Goal: Transaction & Acquisition: Purchase product/service

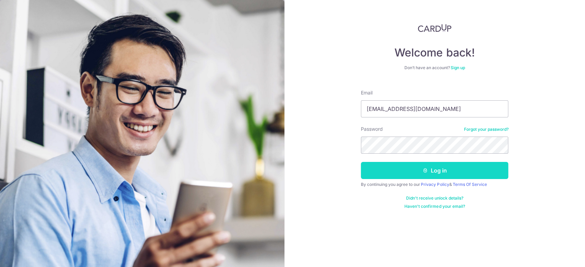
click at [393, 170] on button "Log in" at bounding box center [434, 170] width 147 height 17
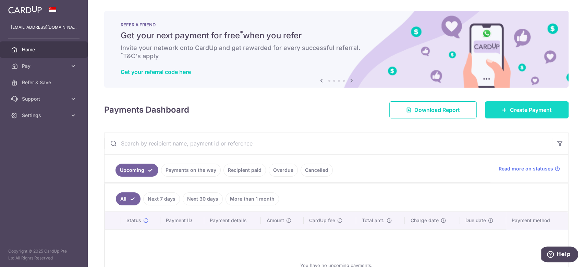
click at [501, 112] on icon at bounding box center [503, 109] width 5 height 5
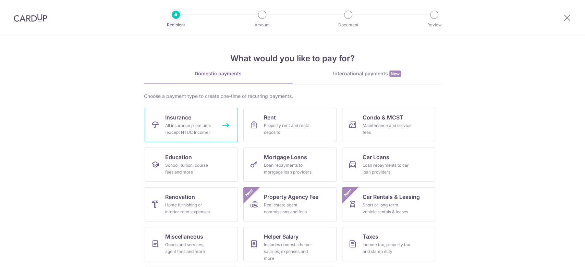
click at [205, 124] on div "All insurance premiums (except NTUC Income)" at bounding box center [189, 129] width 49 height 14
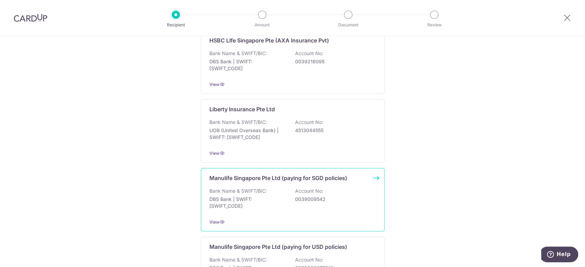
scroll to position [746, 0]
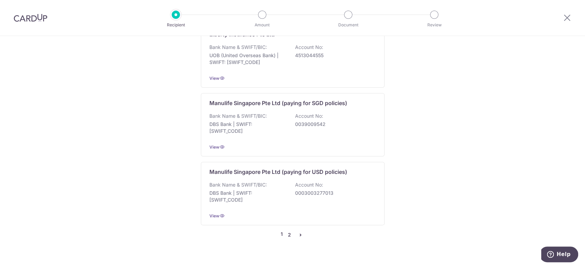
click at [287, 231] on link "2" at bounding box center [289, 235] width 8 height 8
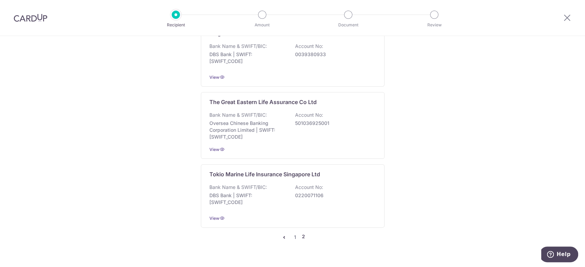
scroll to position [750, 0]
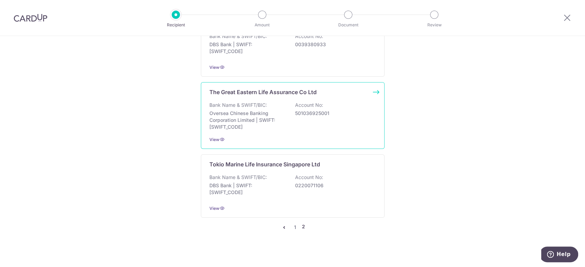
click at [254, 110] on p "Oversea Chinese Banking Corporation Limited | SWIFT: OCBCSGSGXXX" at bounding box center [247, 120] width 77 height 21
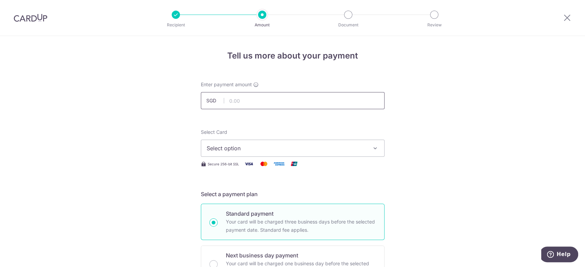
click at [255, 103] on input "text" at bounding box center [293, 100] width 184 height 17
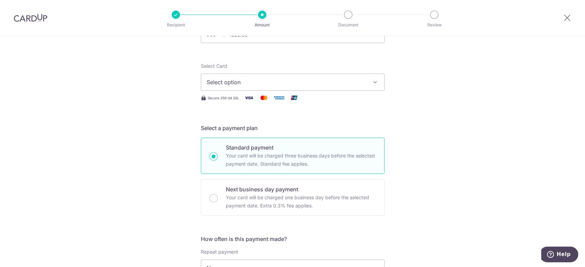
type input "1,500.00"
click at [269, 81] on span "Select option" at bounding box center [287, 82] width 160 height 8
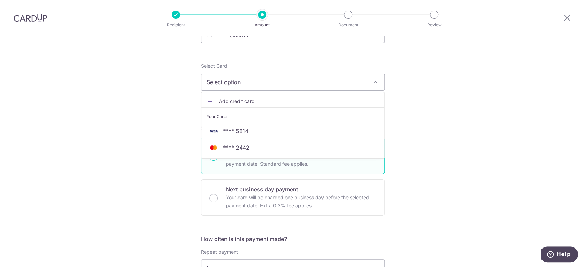
click at [269, 81] on span "Select option" at bounding box center [287, 82] width 160 height 8
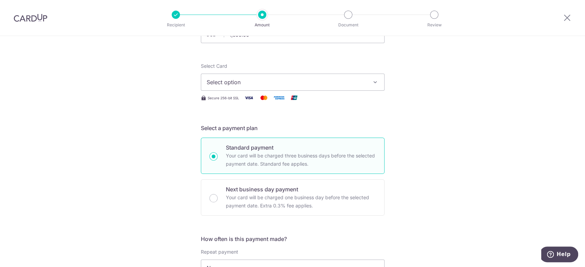
click at [258, 83] on span "Select option" at bounding box center [287, 82] width 160 height 8
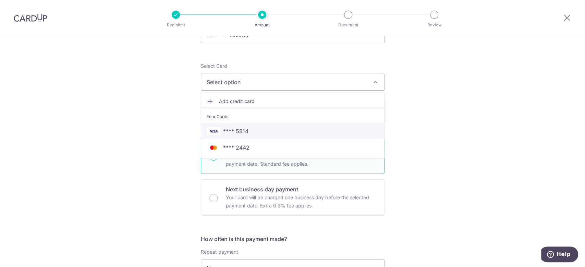
click at [243, 130] on span "**** 5814" at bounding box center [235, 131] width 25 height 8
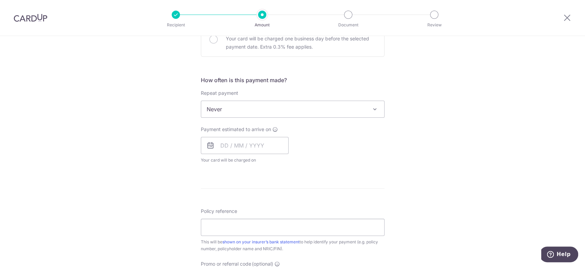
scroll to position [236, 0]
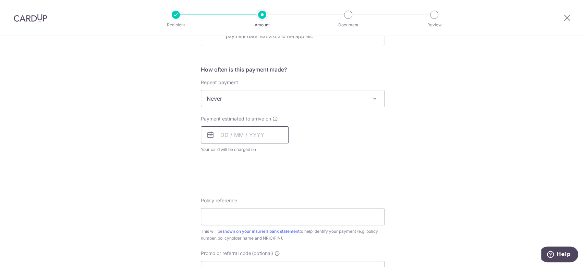
click at [246, 131] on input "text" at bounding box center [245, 134] width 88 height 17
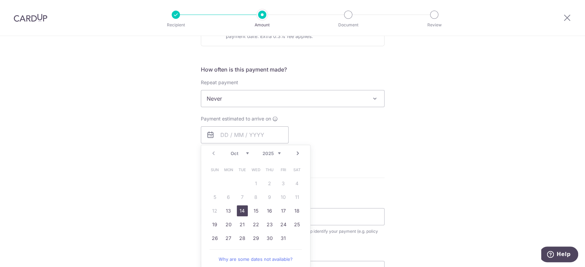
click at [243, 211] on link "14" at bounding box center [242, 210] width 11 height 11
type input "14/10/2025"
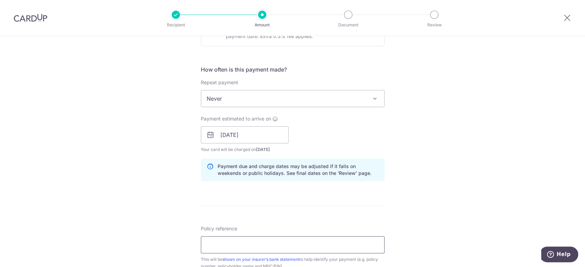
scroll to position [261, 0]
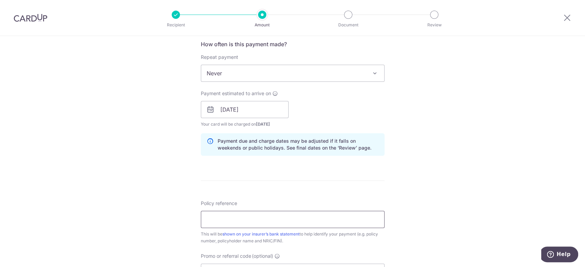
click at [228, 222] on input "Policy reference" at bounding box center [293, 219] width 184 height 17
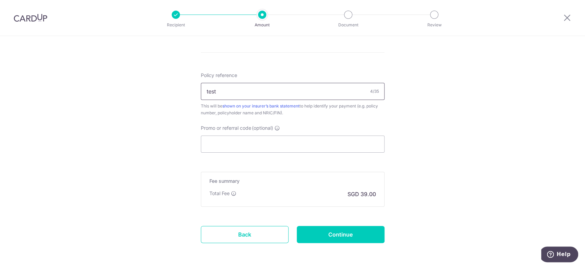
scroll to position [416, 0]
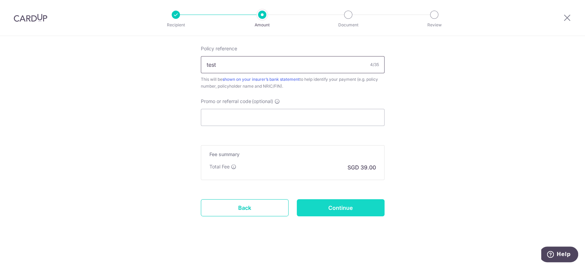
type input "test"
click at [326, 212] on input "Continue" at bounding box center [341, 207] width 88 height 17
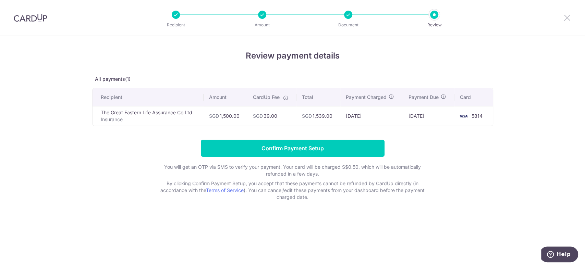
click at [570, 21] on icon at bounding box center [567, 17] width 8 height 9
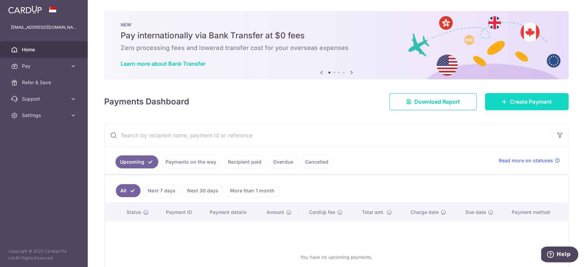
click at [510, 98] on span "Create Payment" at bounding box center [531, 102] width 42 height 8
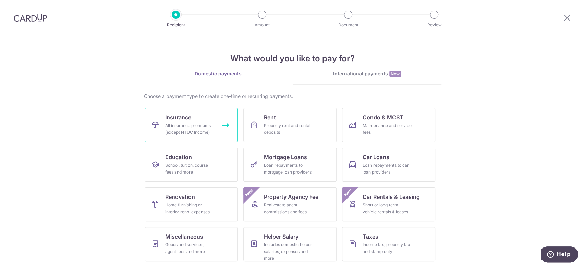
click at [176, 116] on span "Insurance" at bounding box center [178, 117] width 26 height 8
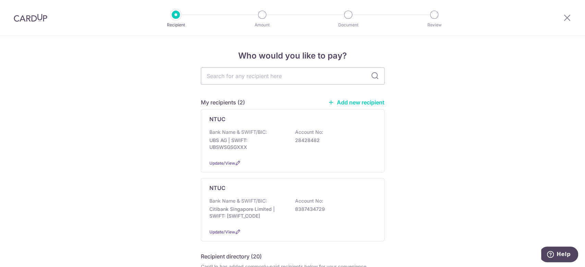
click at [345, 104] on link "Add new recipient" at bounding box center [356, 102] width 57 height 7
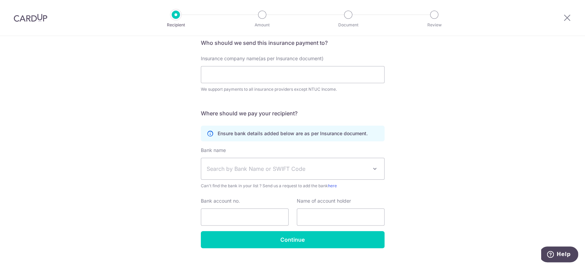
scroll to position [68, 0]
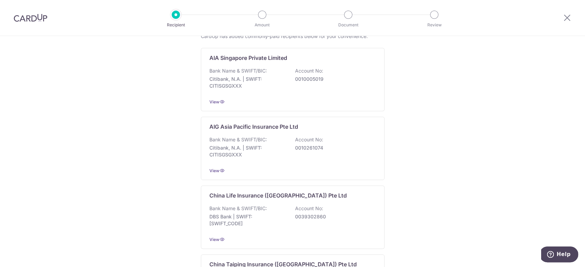
scroll to position [231, 0]
click at [290, 90] on div "Bank Name & SWIFT/BIC: Citibank, N.A. | SWIFT: CITISGSGXXX Account No: 00100050…" at bounding box center [292, 79] width 166 height 25
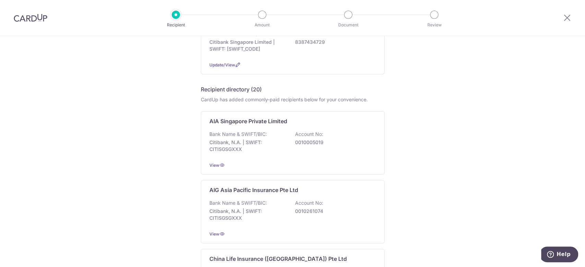
scroll to position [167, 0]
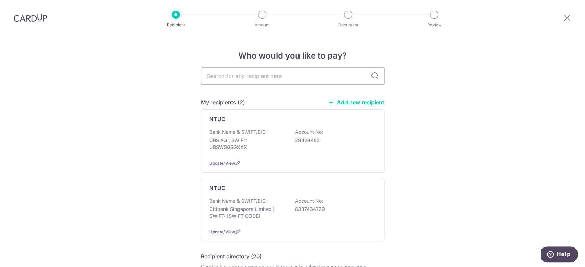
scroll to position [22, 0]
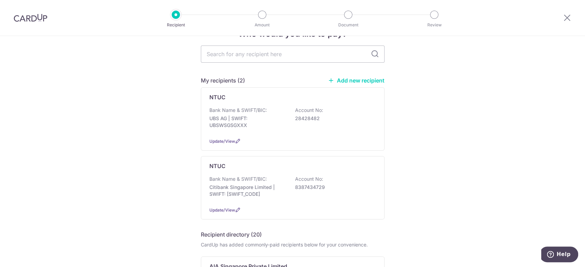
click at [371, 82] on link "Add new recipient" at bounding box center [356, 80] width 57 height 7
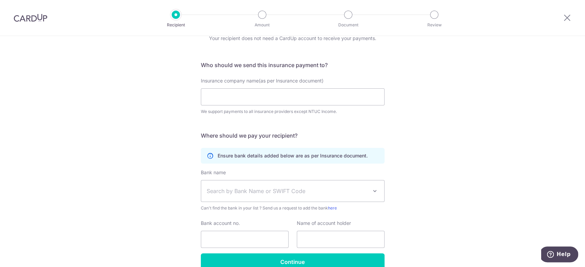
scroll to position [43, 0]
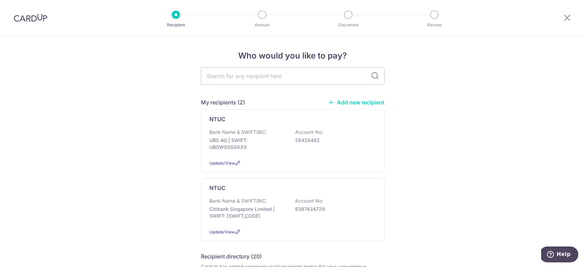
click at [356, 101] on link "Add new recipient" at bounding box center [356, 102] width 57 height 7
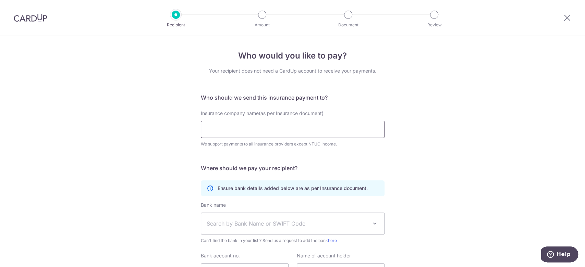
click at [251, 127] on input "Insurance company name(as per Insurance document)" at bounding box center [293, 129] width 184 height 17
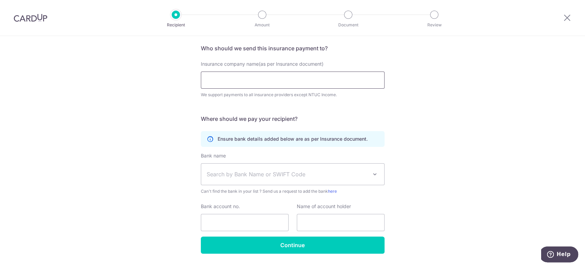
scroll to position [68, 0]
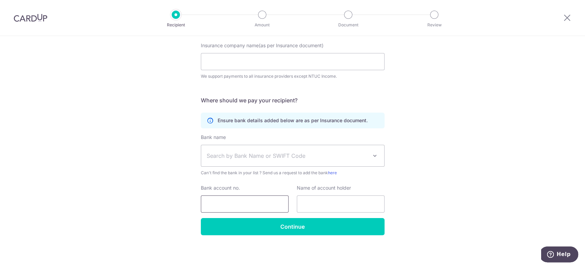
click at [217, 199] on input "Bank account no." at bounding box center [245, 204] width 88 height 17
click at [332, 170] on span "Can't find the bank in your list ? Send us a request to add the bank here" at bounding box center [293, 173] width 184 height 7
click at [334, 165] on span "Search by Bank Name or SWIFT Code" at bounding box center [292, 155] width 183 height 21
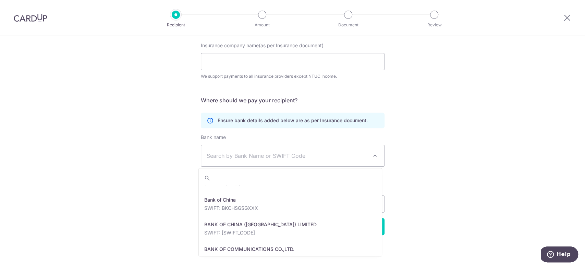
scroll to position [128, 0]
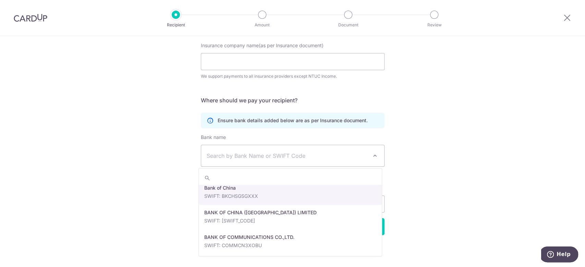
select select "2"
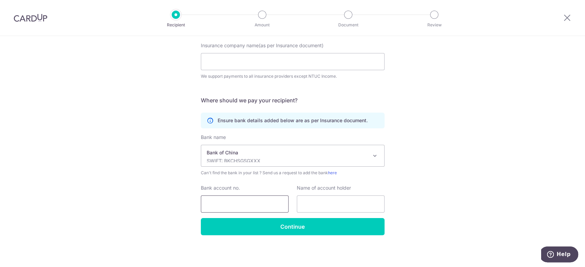
click at [248, 204] on input "Bank account no." at bounding box center [245, 204] width 88 height 17
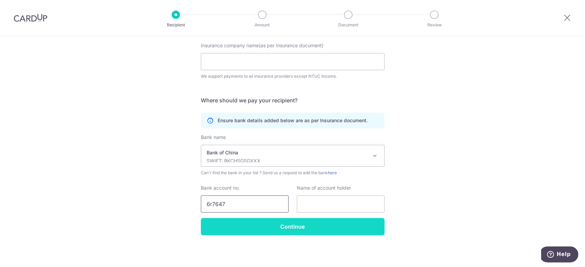
type input "6r7647"
click at [267, 232] on input "Continue" at bounding box center [293, 226] width 184 height 17
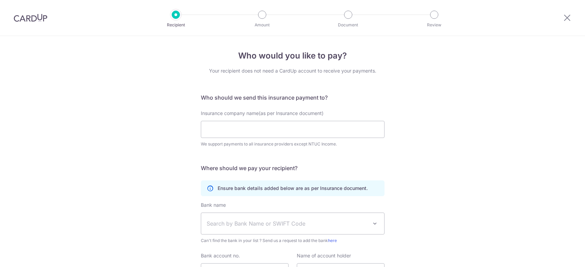
select select "2"
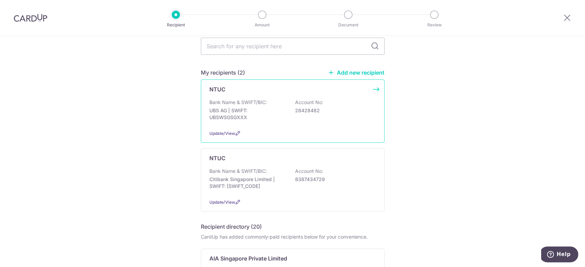
scroll to position [34, 0]
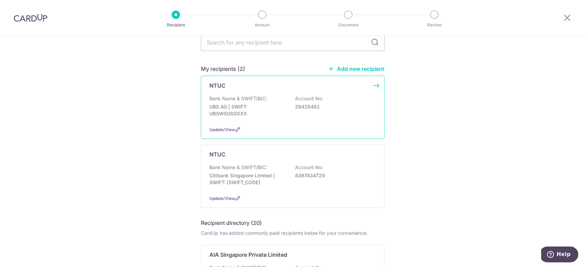
click at [320, 108] on p "28428482" at bounding box center [333, 106] width 77 height 7
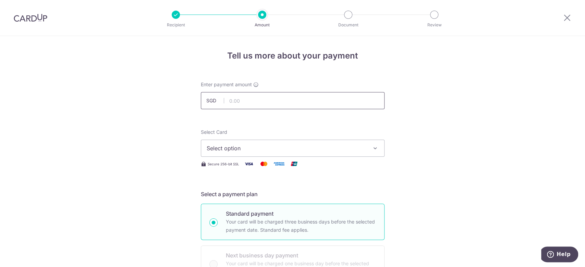
click at [274, 97] on input "text" at bounding box center [293, 100] width 184 height 17
click at [337, 144] on span "Select option" at bounding box center [287, 148] width 160 height 8
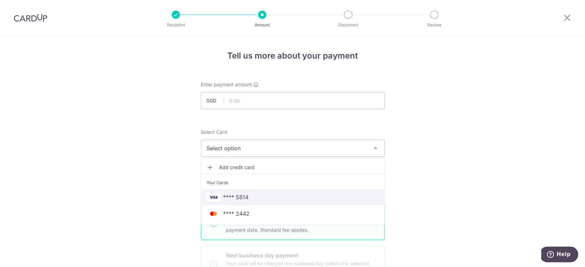
click at [237, 197] on span "**** 5814" at bounding box center [235, 197] width 25 height 8
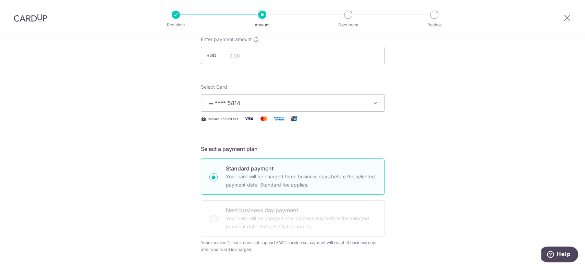
scroll to position [46, 0]
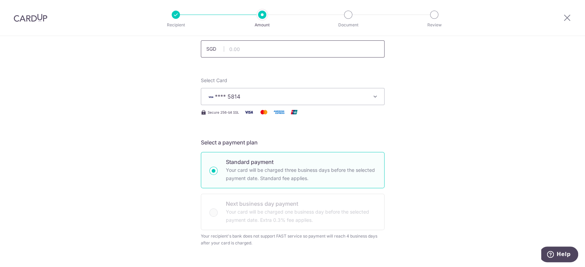
click at [274, 56] on input "text" at bounding box center [293, 48] width 184 height 17
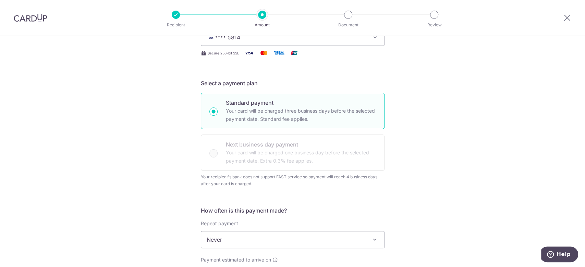
scroll to position [115, 0]
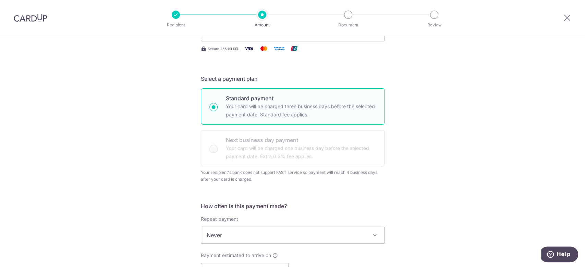
click at [209, 153] on div "Standard payment Your card will be charged three business days before the selec…" at bounding box center [293, 127] width 184 height 78
type input "1,500.00"
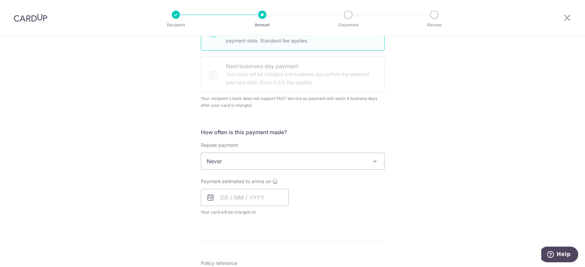
scroll to position [190, 0]
click at [296, 104] on div "Your recipient's bank does not support FAST service so payment will reach 4 bus…" at bounding box center [293, 102] width 184 height 14
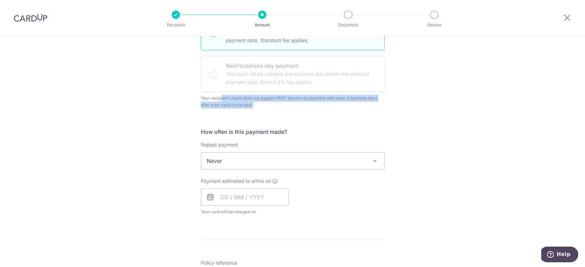
click at [296, 104] on div "Your recipient's bank does not support FAST service so payment will reach 4 bus…" at bounding box center [293, 102] width 184 height 14
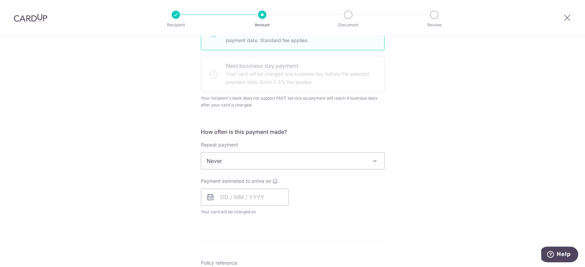
click at [230, 74] on div "Standard payment Your card will be charged three business days before the selec…" at bounding box center [293, 53] width 184 height 78
click at [281, 93] on div "Select a payment plan Standard payment Your card will be charged three business…" at bounding box center [293, 54] width 184 height 108
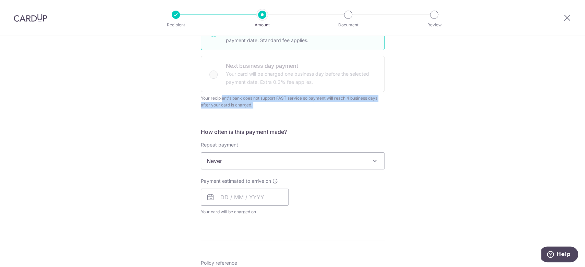
click at [281, 93] on div "Select a payment plan Standard payment Your card will be charged three business…" at bounding box center [293, 54] width 184 height 108
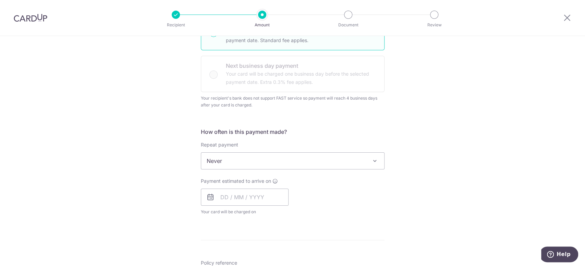
click at [212, 72] on div "Standard payment Your card will be charged three business days before the selec…" at bounding box center [293, 53] width 184 height 78
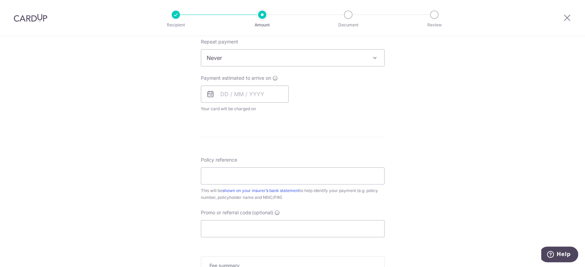
scroll to position [297, 0]
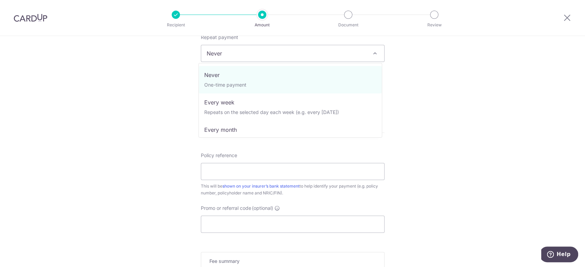
click at [244, 58] on span "Never" at bounding box center [292, 53] width 183 height 16
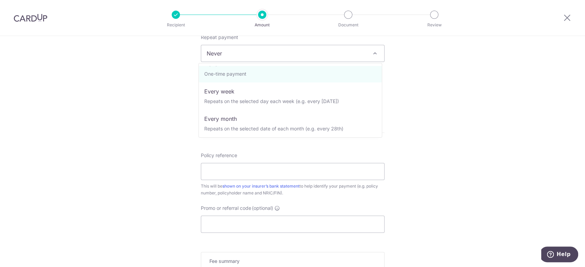
scroll to position [0, 0]
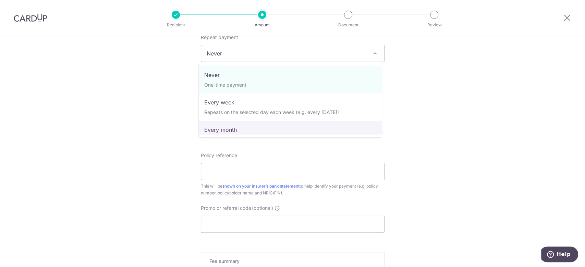
select select "3"
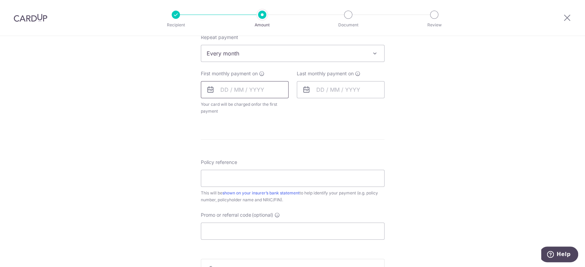
click at [247, 88] on input "text" at bounding box center [245, 89] width 88 height 17
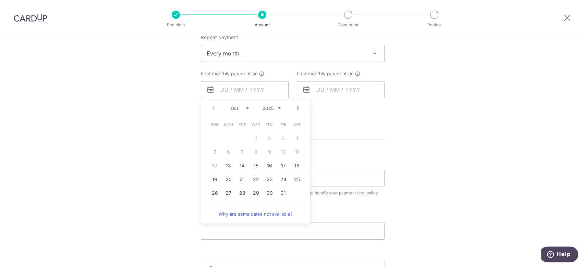
click at [251, 171] on td "15" at bounding box center [256, 166] width 14 height 14
type input "[DATE]"
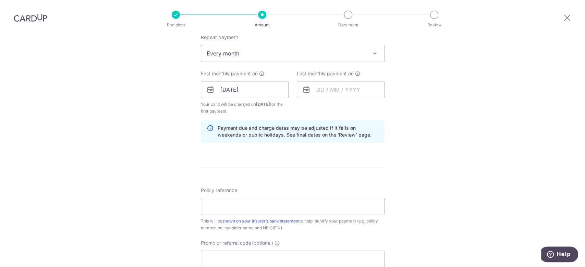
click at [252, 169] on form "Enter payment amount SGD 1,500.00 1500.00 Select Card **** 5814 Add credit card…" at bounding box center [293, 81] width 184 height 594
click at [324, 94] on input "text" at bounding box center [341, 89] width 88 height 17
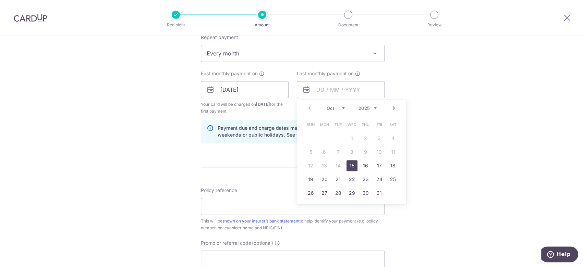
click at [371, 109] on select "2025 2026 2027 2028 2029 2030 2031 2032 2033 2034 2035" at bounding box center [367, 107] width 18 height 5
click at [388, 182] on link "28" at bounding box center [392, 179] width 11 height 11
type input "28/10/2034"
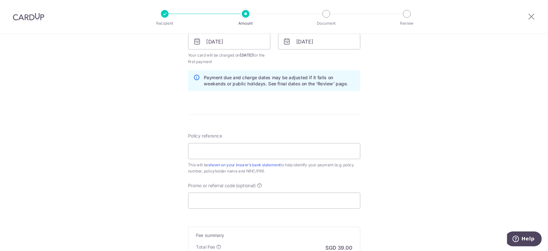
scroll to position [351, 0]
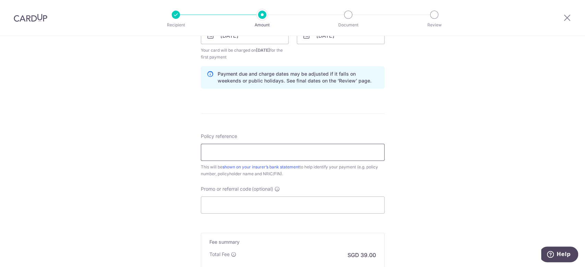
click at [215, 147] on input "Policy reference" at bounding box center [293, 152] width 184 height 17
click at [239, 154] on input "Policy reference" at bounding box center [293, 152] width 184 height 17
click at [221, 139] on div "Policy reference This will be shown on your insurer’s bank statement to help id…" at bounding box center [293, 155] width 184 height 45
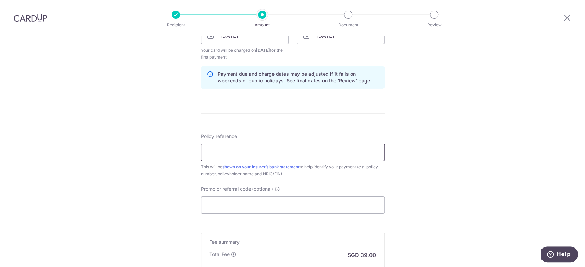
click at [237, 150] on input "Policy reference" at bounding box center [293, 152] width 184 height 17
click at [387, 185] on div "Tell us more about your payment Enter payment amount SGD 1,500.00 1500.00 Selec…" at bounding box center [292, 20] width 585 height 671
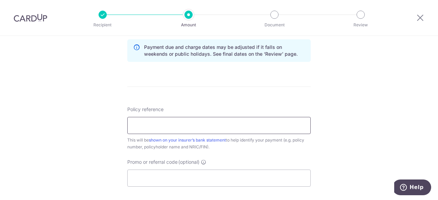
scroll to position [379, 0]
click at [196, 124] on input "Policy reference" at bounding box center [219, 124] width 184 height 17
type input "TEST"
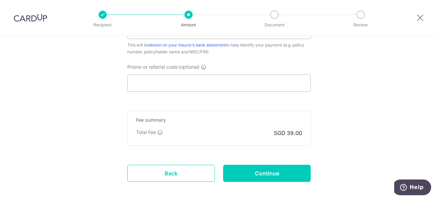
scroll to position [476, 0]
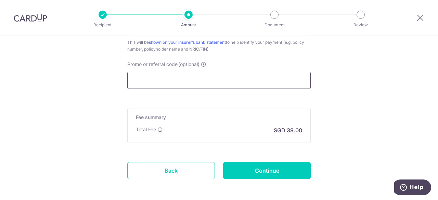
click at [191, 78] on input "Promo or referral code (optional)" at bounding box center [219, 80] width 184 height 17
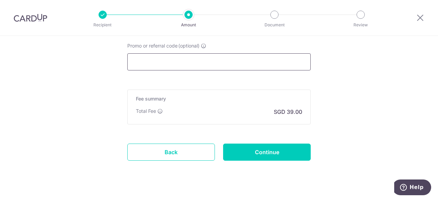
scroll to position [505, 0]
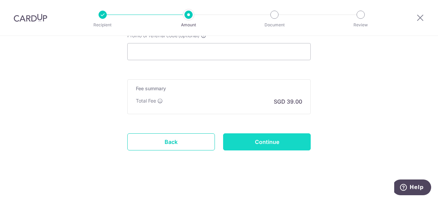
click at [272, 145] on input "Continue" at bounding box center [267, 142] width 88 height 17
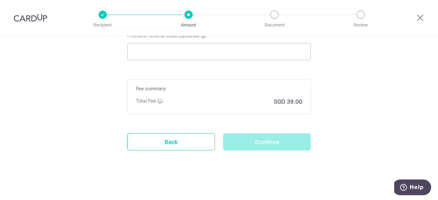
scroll to position [474, 0]
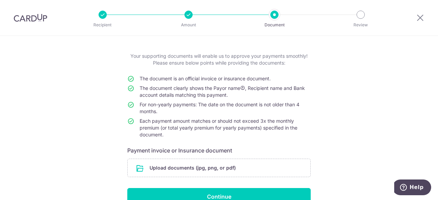
scroll to position [30, 0]
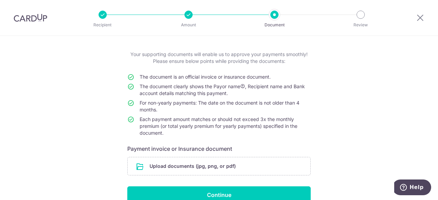
click at [182, 121] on span "Each payment amount matches or should not exceed 3x the monthly premium (or tot…" at bounding box center [219, 126] width 158 height 20
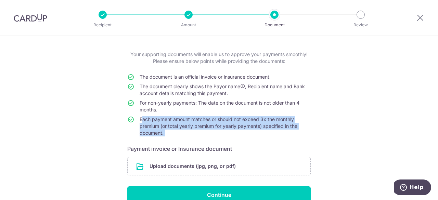
click at [182, 121] on span "Each payment amount matches or should not exceed 3x the monthly premium (or tot…" at bounding box center [219, 126] width 158 height 20
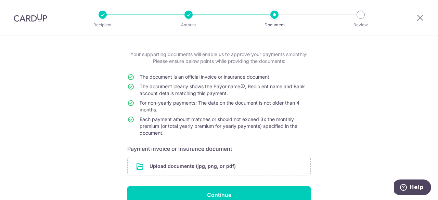
click at [176, 82] on td "The document is an official invoice or insurance document." at bounding box center [225, 79] width 171 height 10
click at [184, 116] on span "Each payment amount matches or should not exceed 3x the monthly premium (or tot…" at bounding box center [219, 126] width 158 height 20
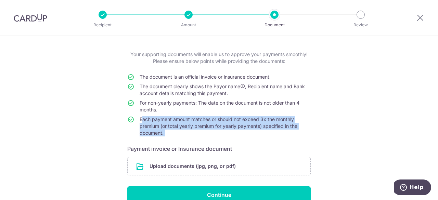
click at [184, 116] on span "Each payment amount matches or should not exceed 3x the monthly premium (or tot…" at bounding box center [219, 126] width 158 height 20
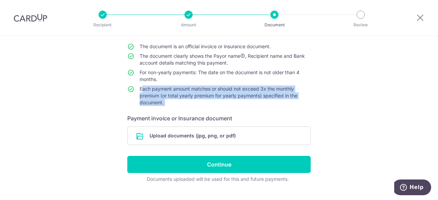
scroll to position [62, 0]
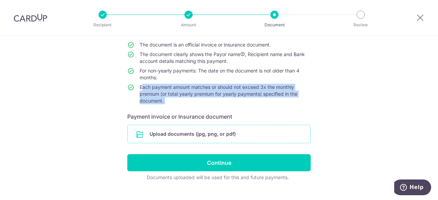
click at [217, 135] on input "file" at bounding box center [219, 134] width 183 height 18
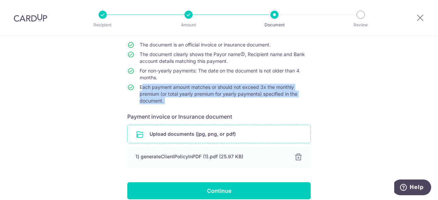
click at [182, 134] on input "file" at bounding box center [219, 134] width 183 height 18
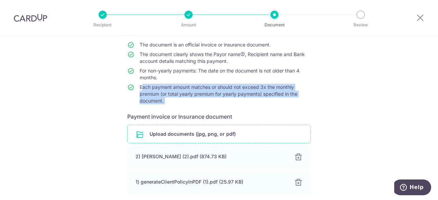
click at [166, 130] on input "file" at bounding box center [219, 134] width 183 height 18
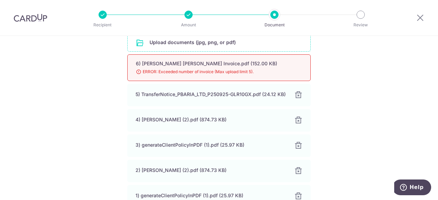
scroll to position [140, 0]
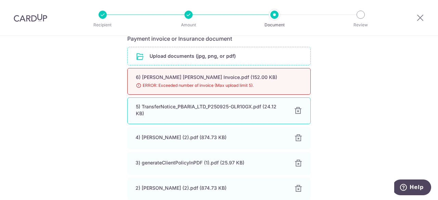
click at [294, 113] on div at bounding box center [298, 111] width 8 height 8
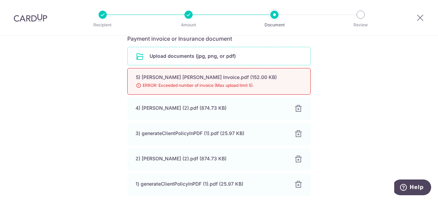
click at [294, 113] on div "4) Athel x Cardup (2).pdf (874.73 KB) 100%" at bounding box center [219, 109] width 184 height 23
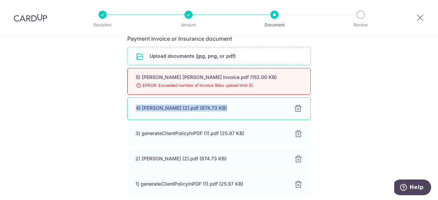
click at [296, 110] on div at bounding box center [298, 109] width 8 height 8
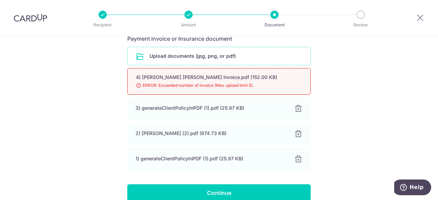
click at [296, 110] on div at bounding box center [299, 109] width 8 height 8
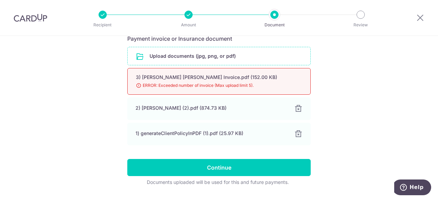
click at [296, 110] on div at bounding box center [299, 109] width 8 height 8
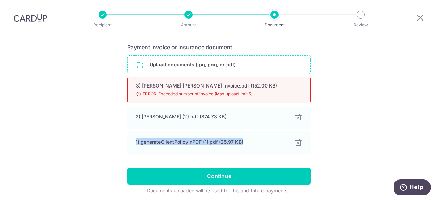
click at [296, 132] on div "1) generateClientPolicyInPDF (1).pdf (25.97 KB) 100%" at bounding box center [219, 143] width 184 height 23
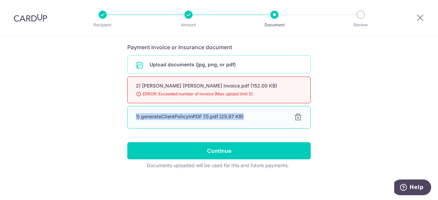
click at [297, 118] on div at bounding box center [298, 117] width 8 height 8
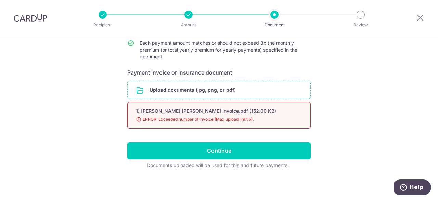
click at [221, 91] on input "file" at bounding box center [219, 90] width 183 height 18
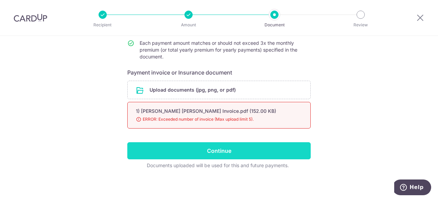
click at [225, 152] on input "Continue" at bounding box center [219, 150] width 184 height 17
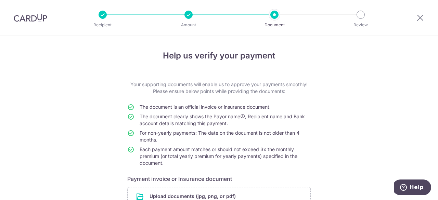
scroll to position [84, 0]
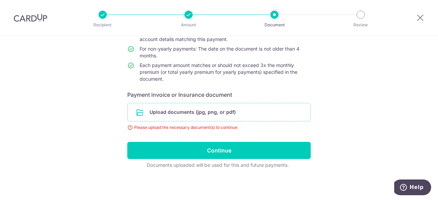
click at [210, 120] on input "file" at bounding box center [219, 112] width 183 height 18
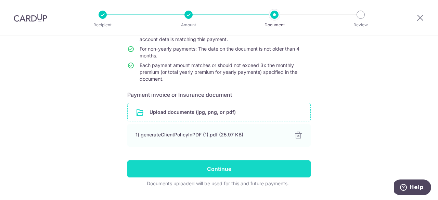
click at [206, 167] on input "Continue" at bounding box center [219, 169] width 184 height 17
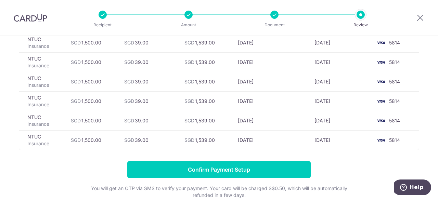
scroll to position [2133, 0]
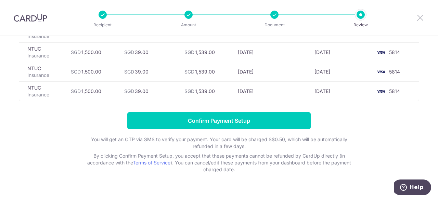
drag, startPoint x: 418, startPoint y: 15, endPoint x: 248, endPoint y: 50, distance: 173.4
click at [418, 15] on icon at bounding box center [420, 17] width 8 height 9
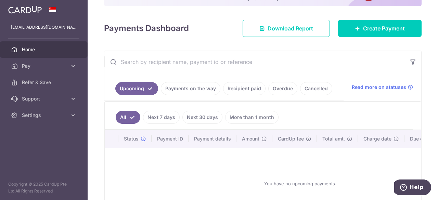
scroll to position [98, 0]
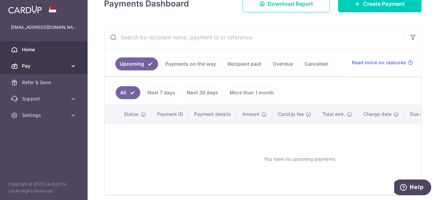
click at [39, 69] on span "Pay" at bounding box center [44, 66] width 45 height 7
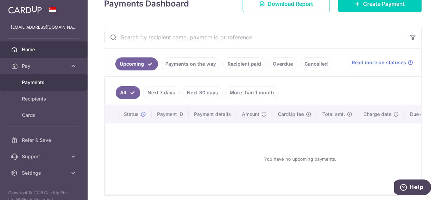
click at [51, 82] on span "Payments" at bounding box center [44, 82] width 45 height 7
